Goal: Find specific page/section: Find specific page/section

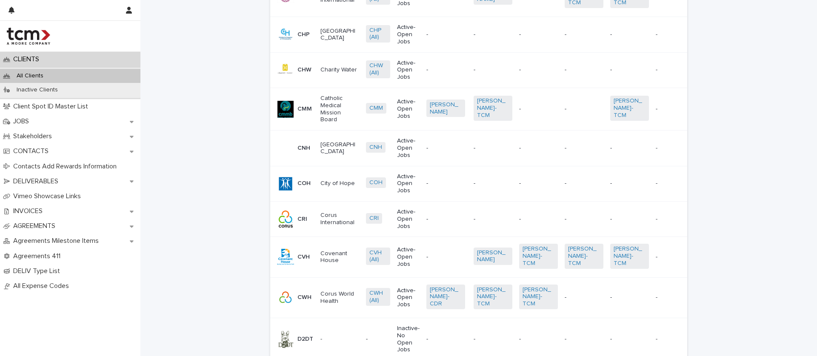
scroll to position [1077, 0]
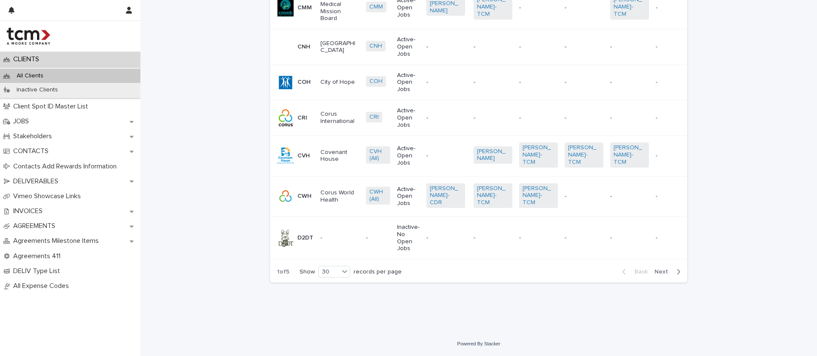
click at [659, 272] on span "Next" at bounding box center [664, 272] width 19 height 6
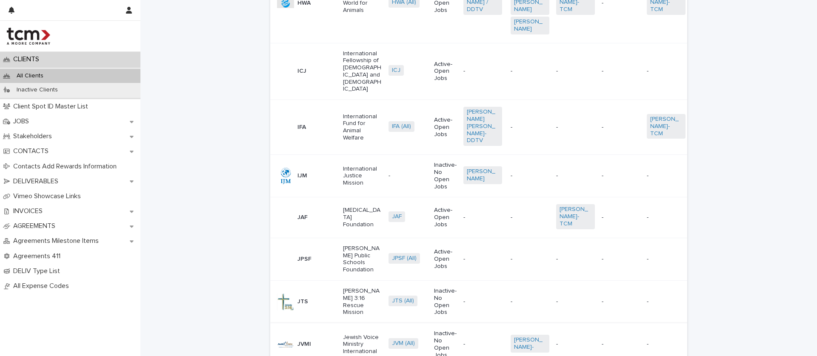
scroll to position [1192, 0]
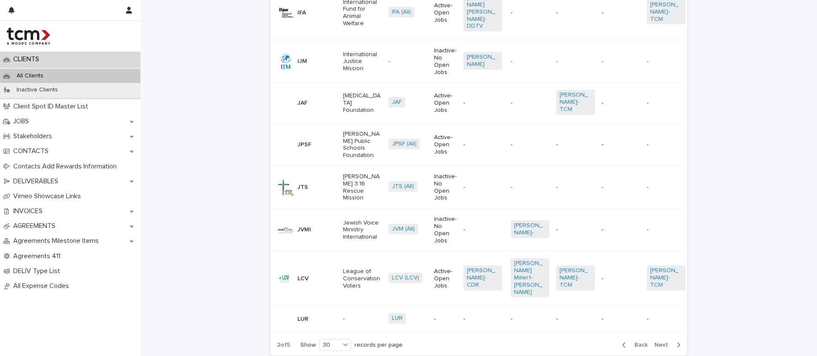
click at [659, 342] on span "Next" at bounding box center [664, 345] width 19 height 6
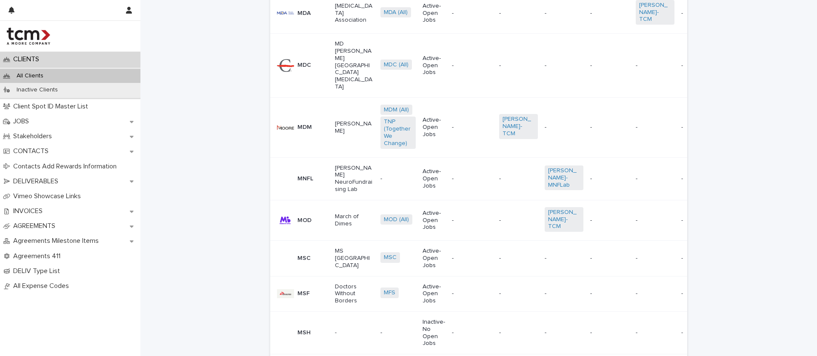
scroll to position [329, 0]
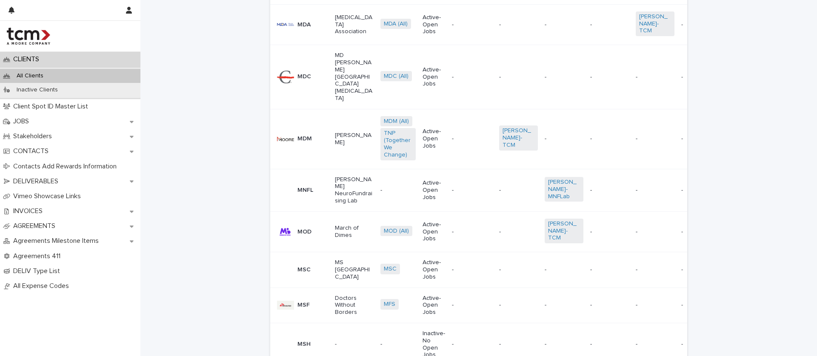
click at [344, 223] on div "March of Dimes" at bounding box center [354, 231] width 39 height 16
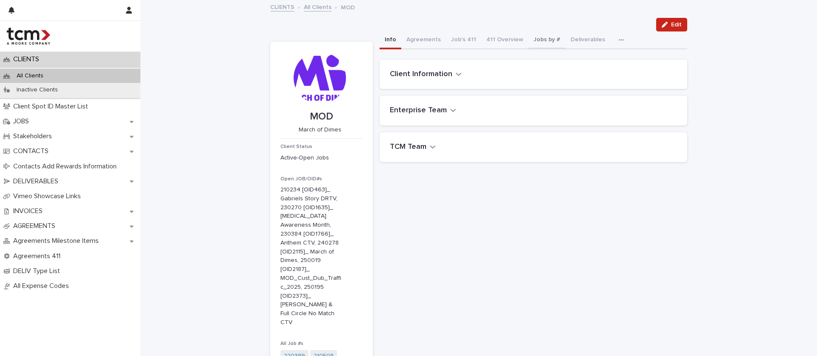
click at [539, 39] on button "Jobs by #" at bounding box center [547, 41] width 37 height 18
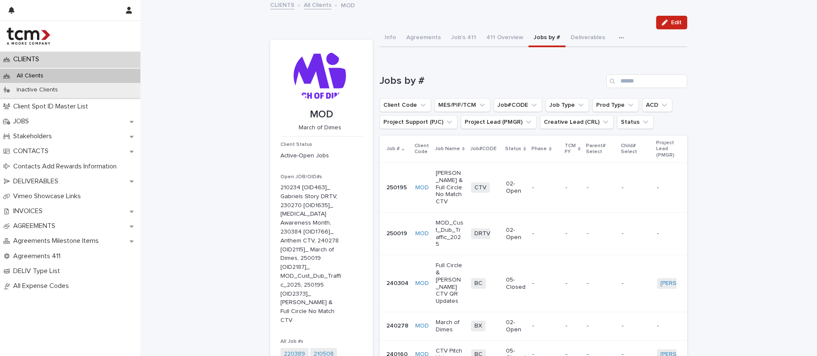
scroll to position [5, 0]
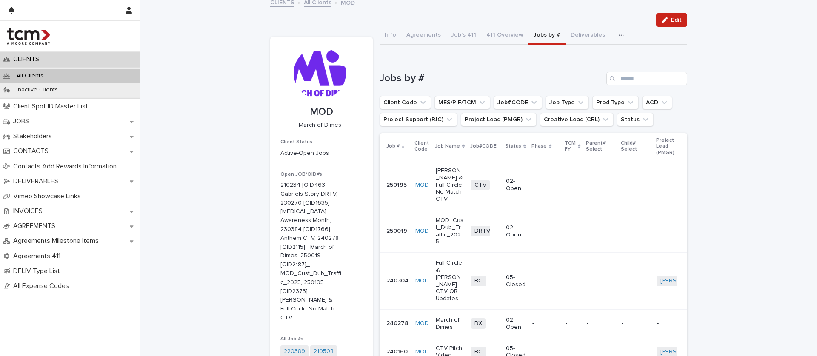
click at [594, 278] on p "-" at bounding box center [601, 281] width 29 height 7
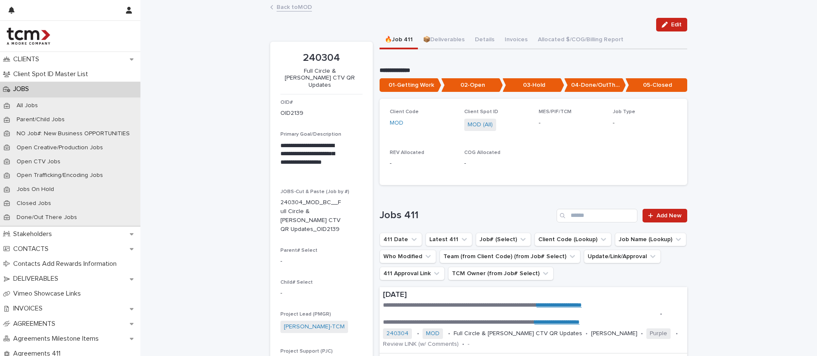
click at [287, 6] on link "Back to MOD" at bounding box center [294, 7] width 35 height 10
